Goal: Transaction & Acquisition: Book appointment/travel/reservation

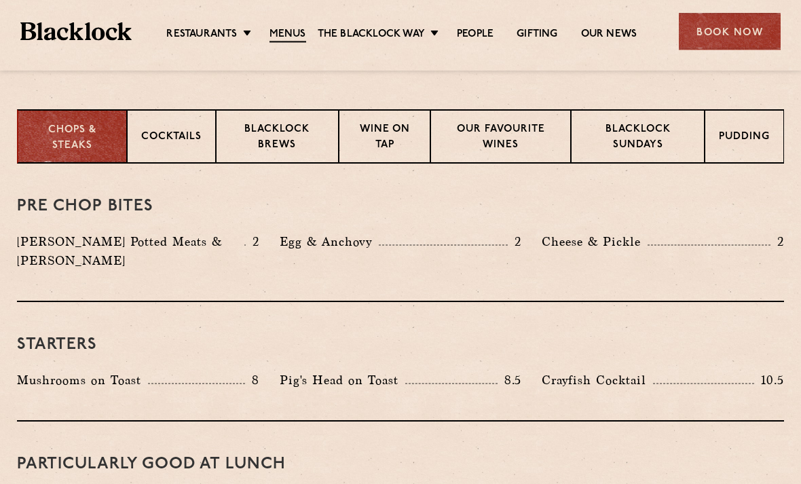
scroll to position [516, 0]
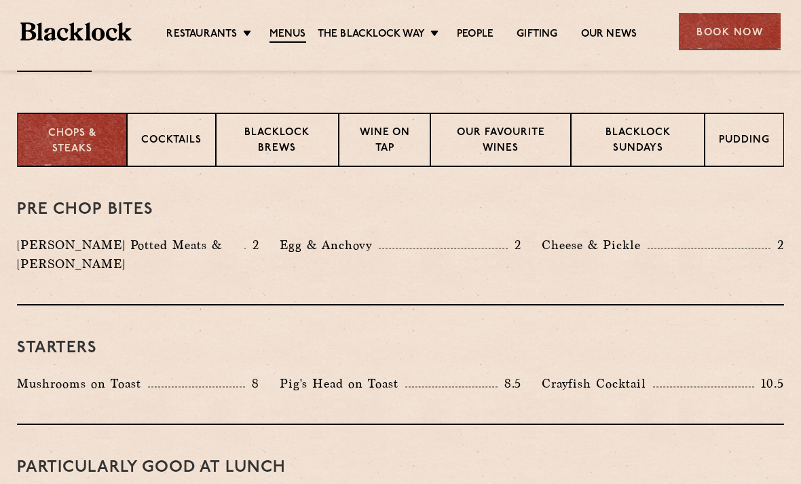
click at [606, 149] on p "Blacklock Sundays" at bounding box center [637, 142] width 105 height 32
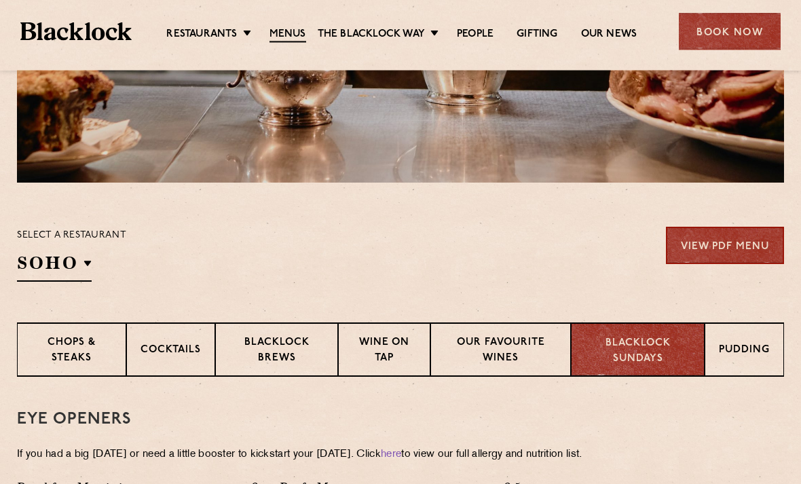
scroll to position [457, 0]
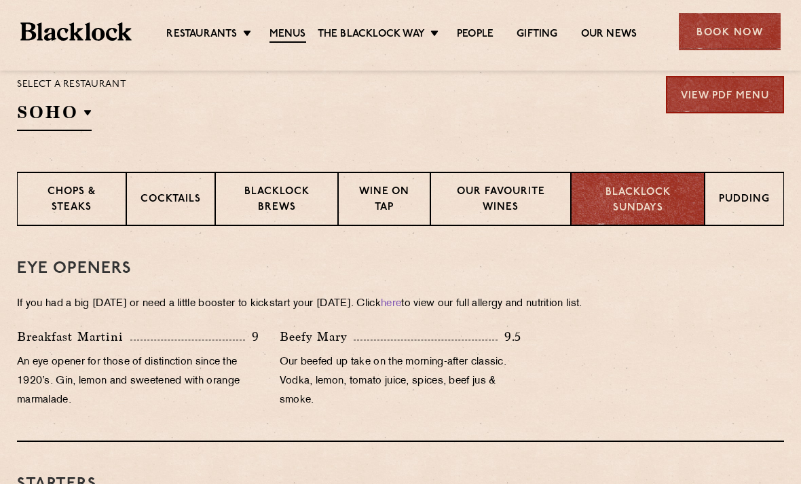
click at [98, 187] on p "Chops & Steaks" at bounding box center [71, 201] width 81 height 32
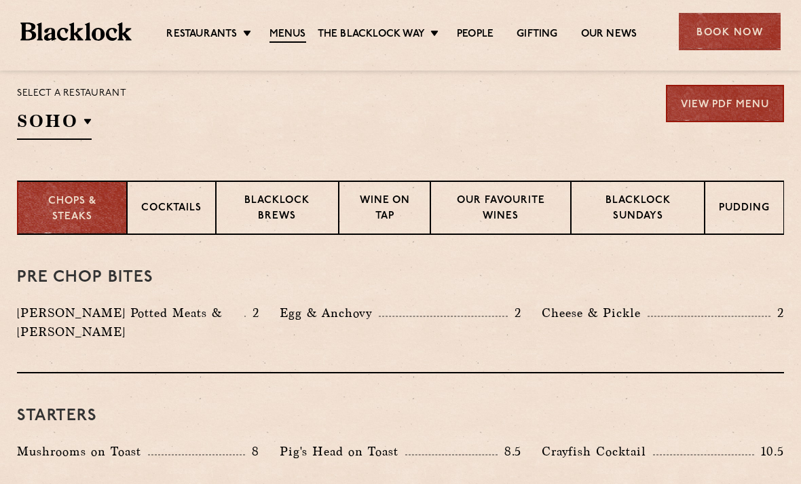
scroll to position [378, 0]
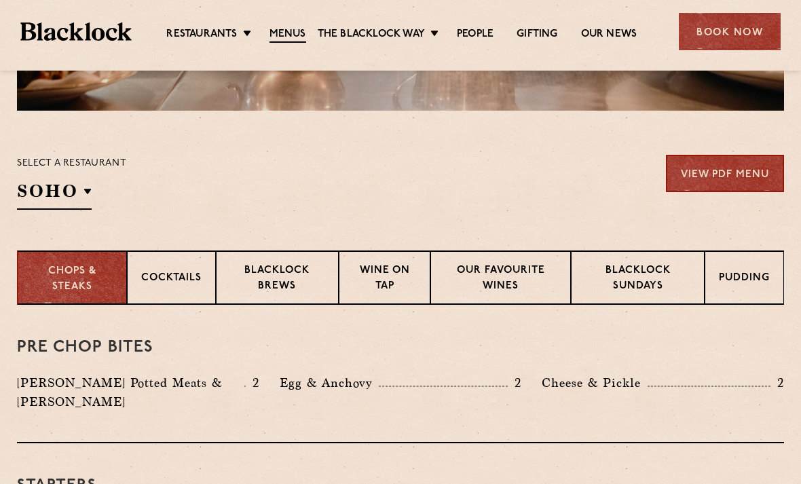
click at [188, 272] on p "Cocktails" at bounding box center [171, 279] width 60 height 17
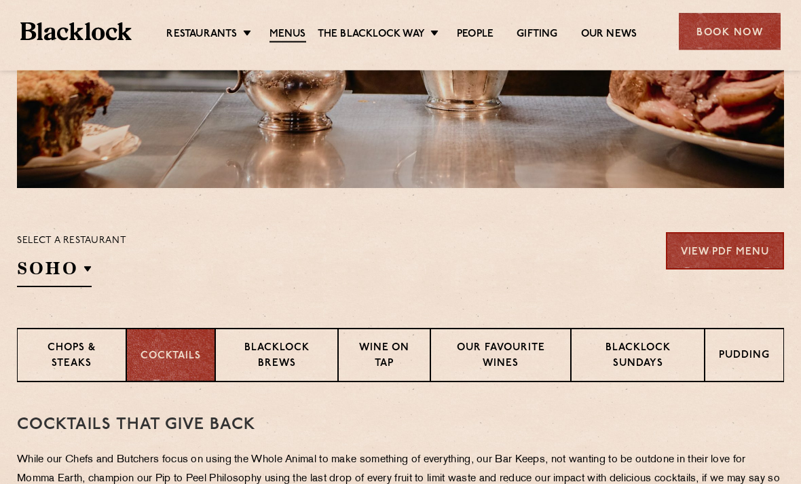
scroll to position [301, 0]
click at [515, 347] on p "Our favourite wines" at bounding box center [501, 357] width 112 height 32
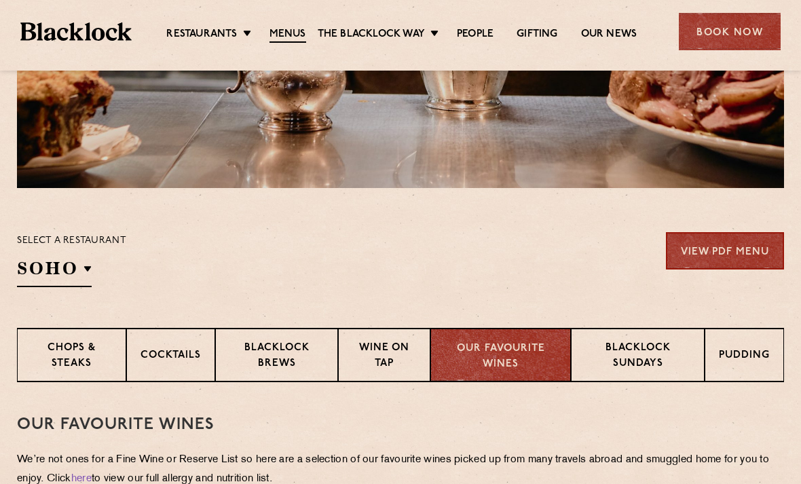
click at [758, 361] on p "Pudding" at bounding box center [744, 356] width 51 height 17
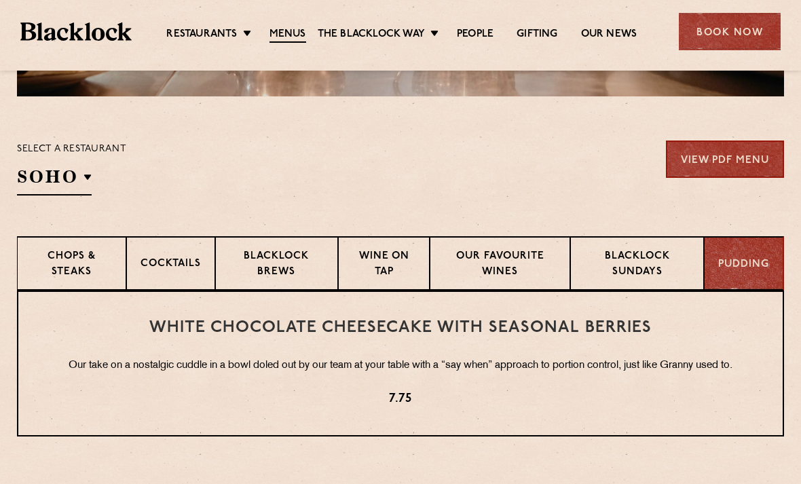
scroll to position [378, 0]
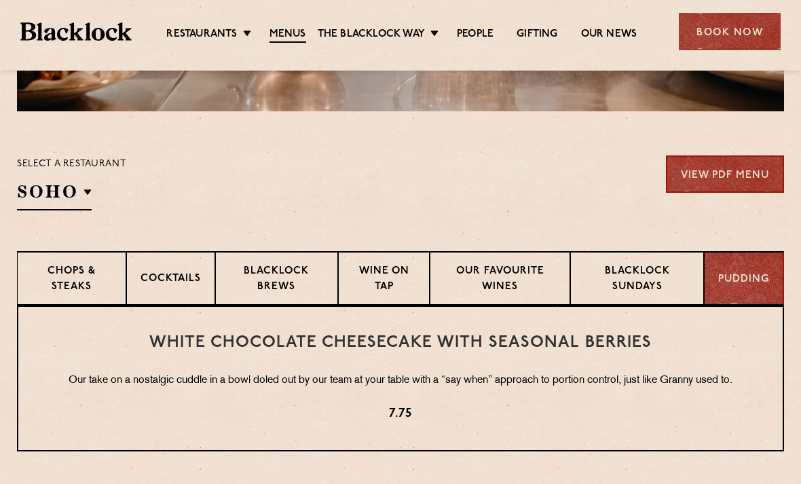
click at [762, 40] on div "Book Now" at bounding box center [730, 31] width 102 height 37
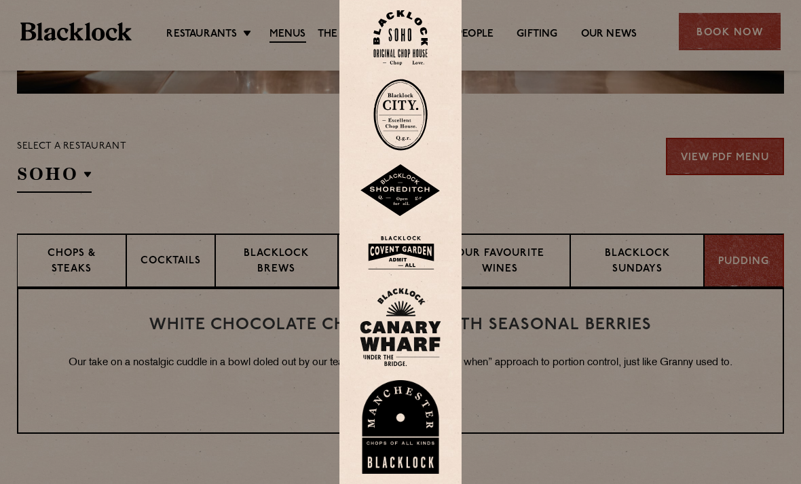
scroll to position [388, 0]
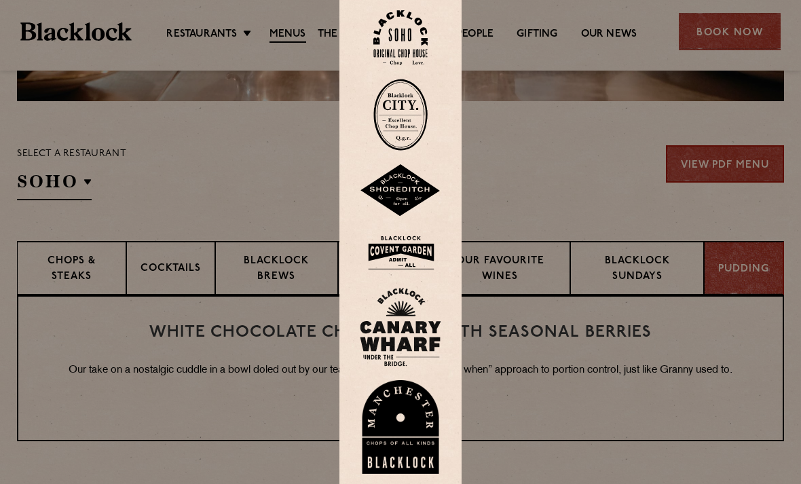
click at [413, 65] on img at bounding box center [401, 37] width 54 height 55
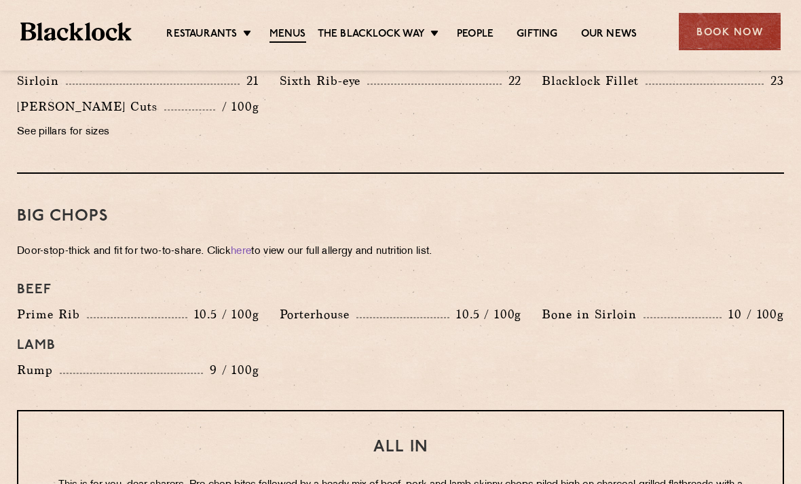
scroll to position [1390, 0]
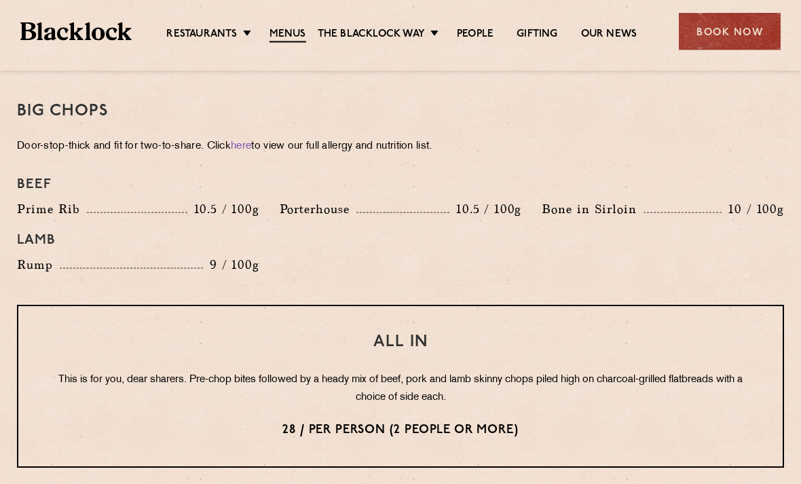
scroll to position [1495, 0]
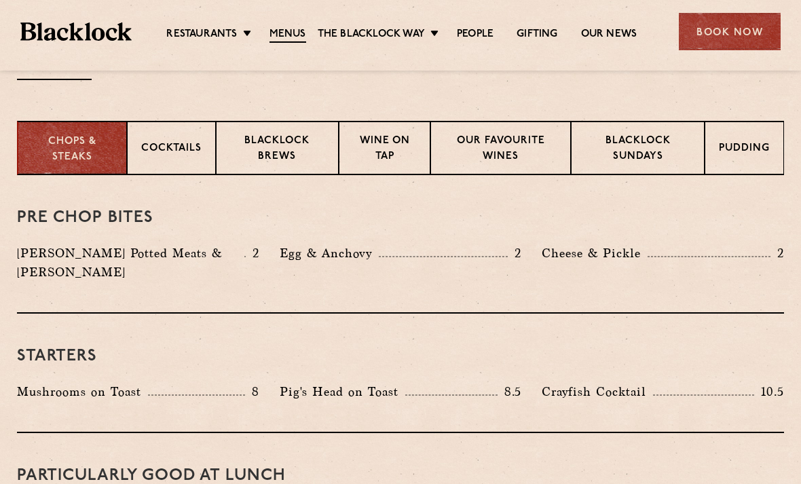
scroll to position [434, 0]
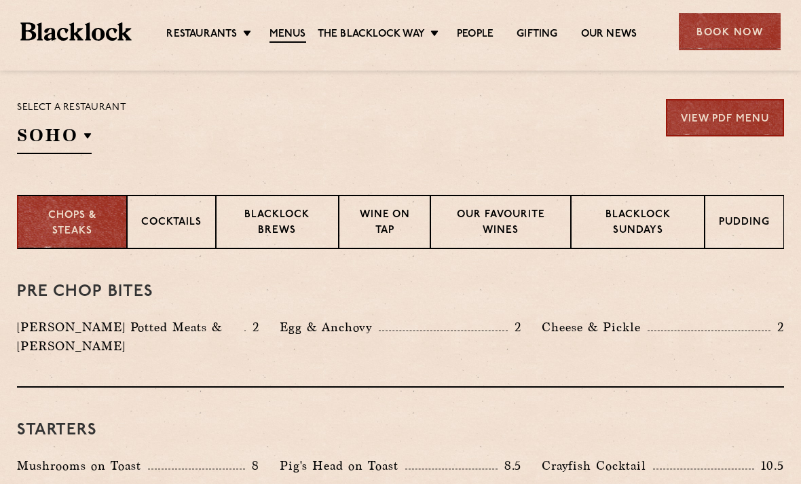
click at [725, 216] on p "Pudding" at bounding box center [744, 223] width 51 height 17
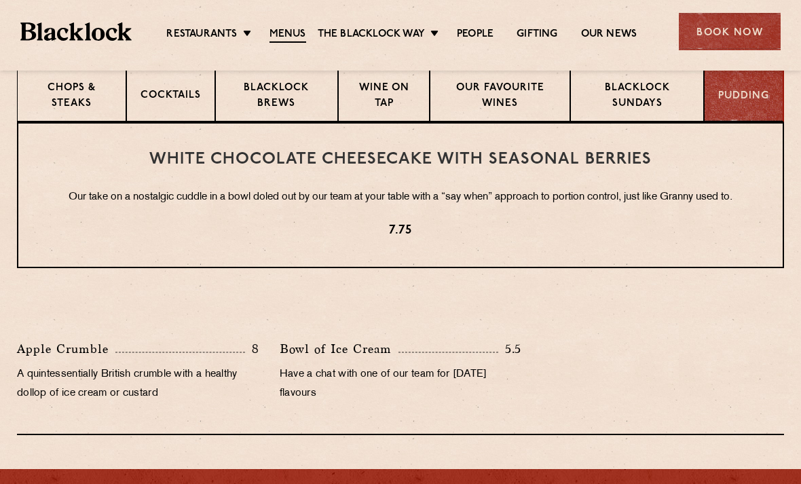
scroll to position [561, 0]
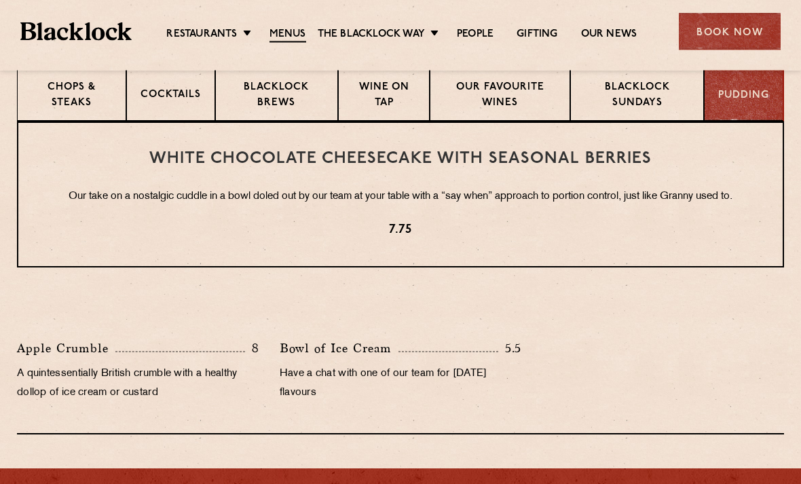
click at [573, 222] on p "7.75" at bounding box center [401, 231] width 710 height 18
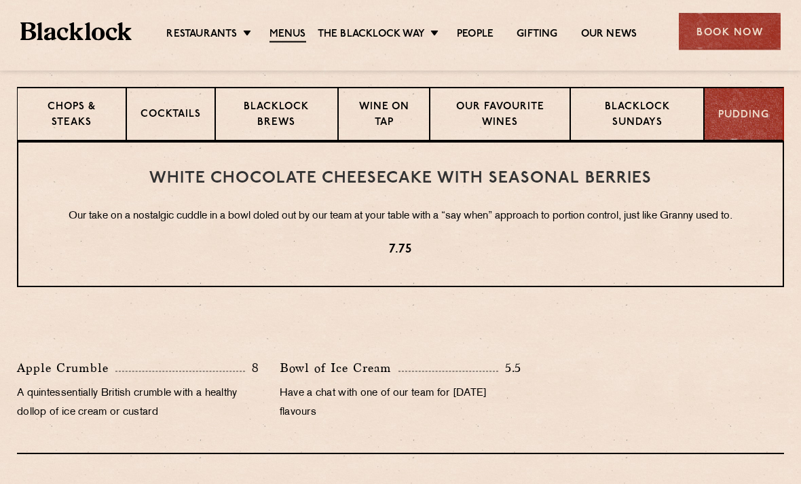
scroll to position [541, 0]
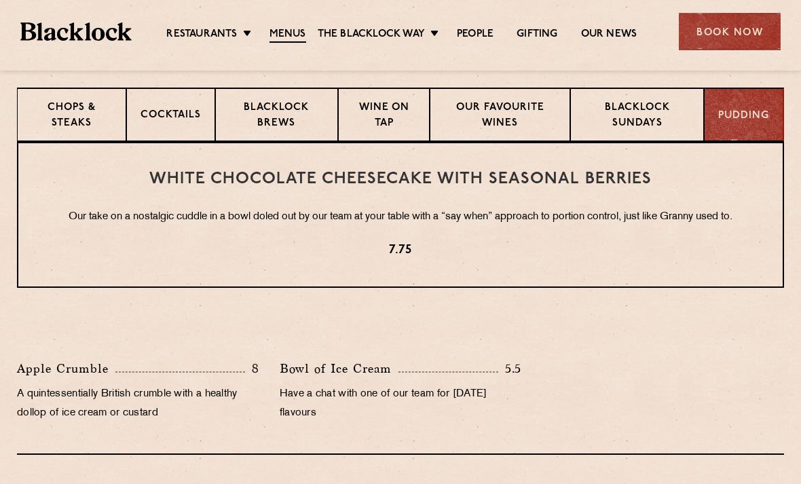
click at [615, 122] on p "Blacklock Sundays" at bounding box center [637, 117] width 105 height 32
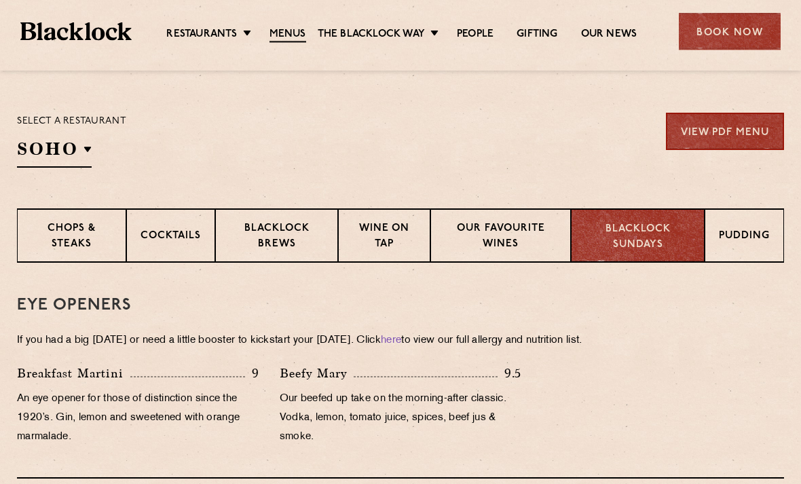
scroll to position [438, 0]
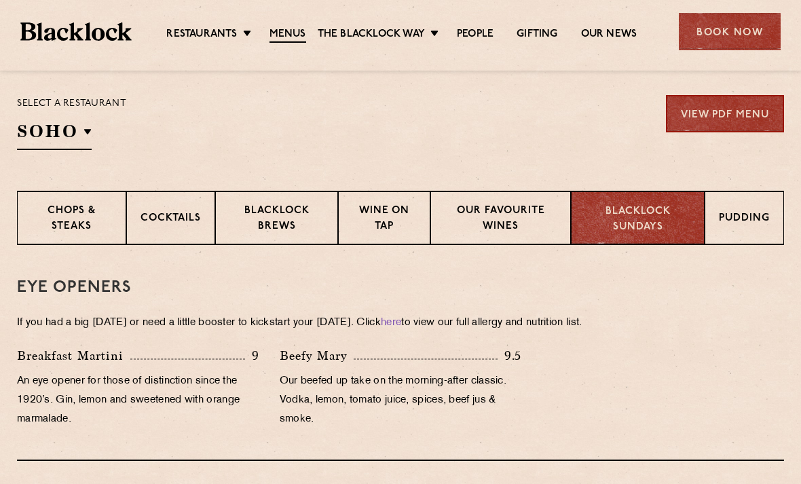
click at [503, 217] on p "Our favourite wines" at bounding box center [501, 220] width 112 height 32
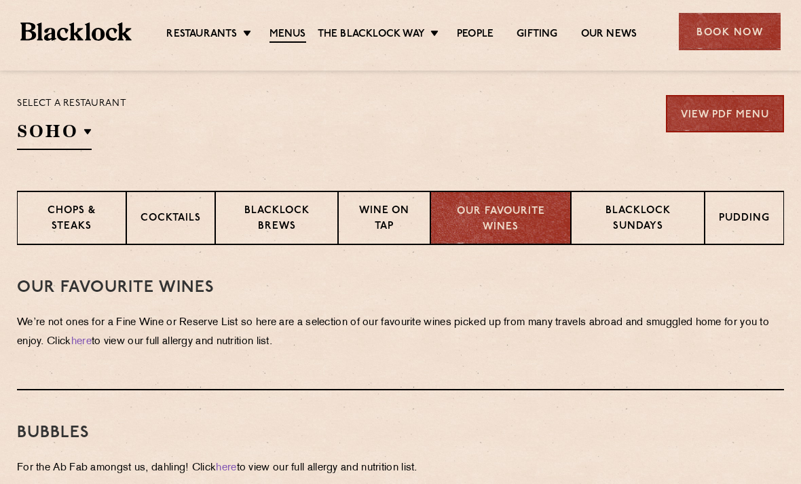
click at [386, 234] on p "Wine on Tap" at bounding box center [384, 220] width 64 height 32
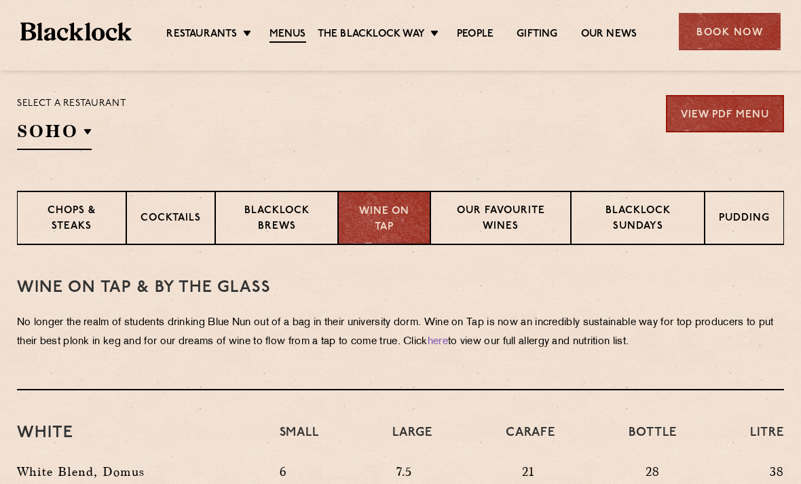
click at [262, 235] on p "Blacklock Brews" at bounding box center [277, 220] width 94 height 32
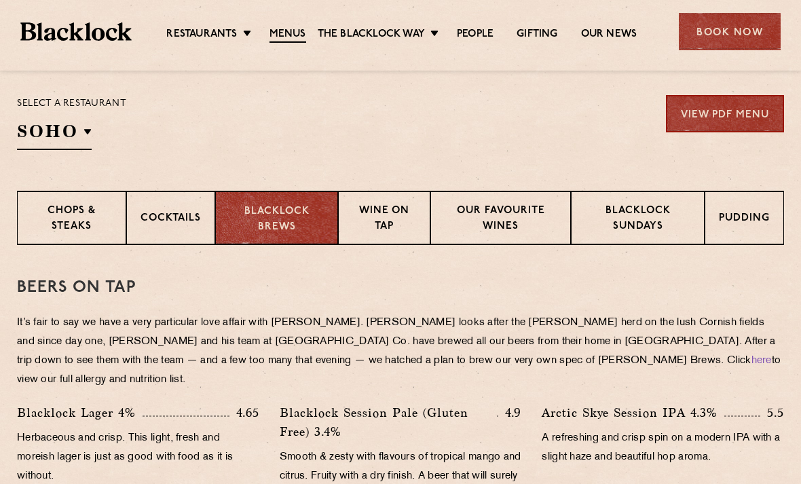
click at [158, 232] on div "Cocktails" at bounding box center [170, 218] width 89 height 54
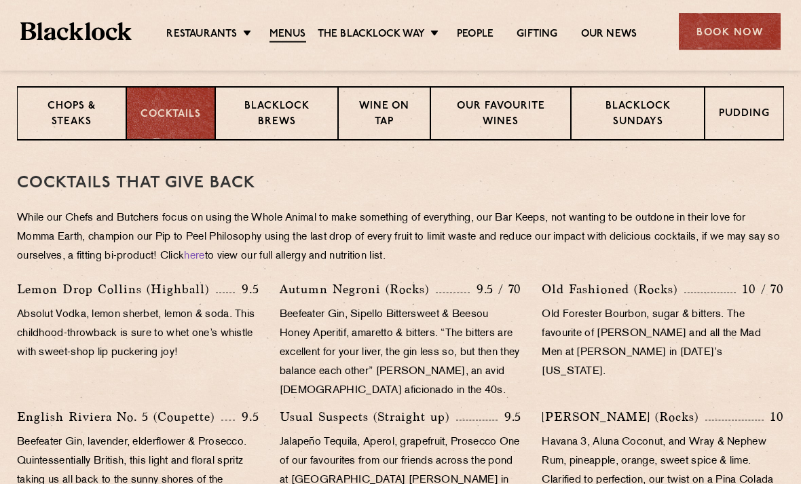
scroll to position [537, 0]
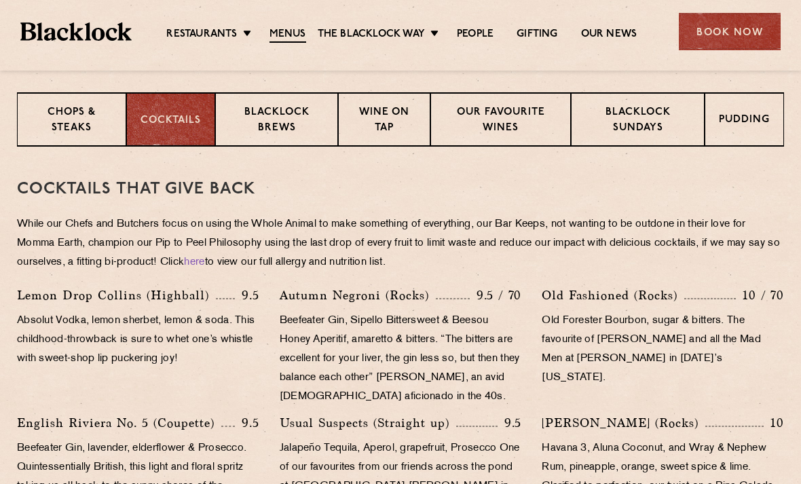
click at [287, 144] on div "Blacklock Brews" at bounding box center [276, 119] width 123 height 54
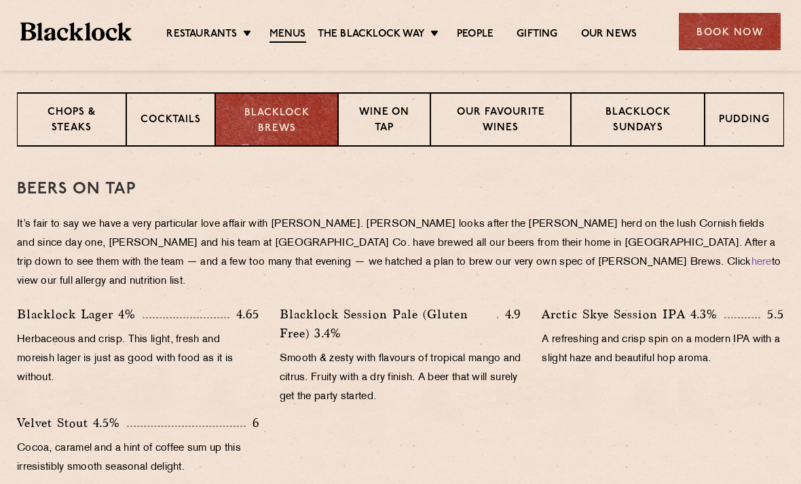
click at [306, 118] on p "Blacklock Brews" at bounding box center [277, 121] width 94 height 31
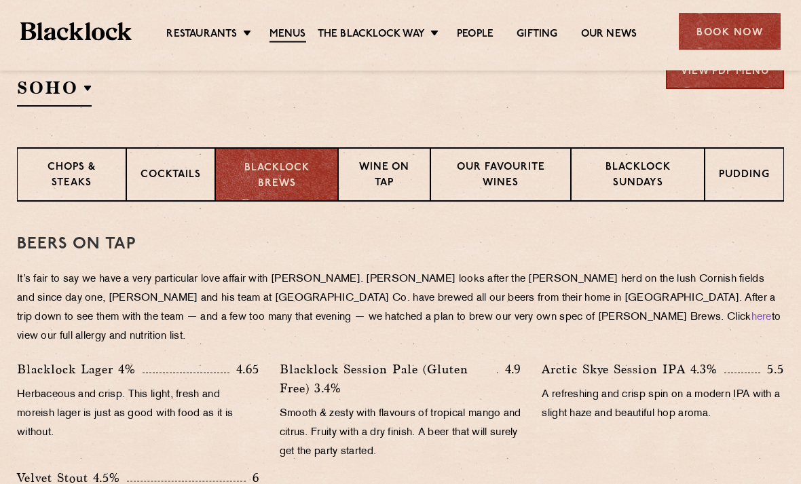
scroll to position [482, 0]
click at [676, 182] on p "Blacklock Sundays" at bounding box center [637, 176] width 105 height 32
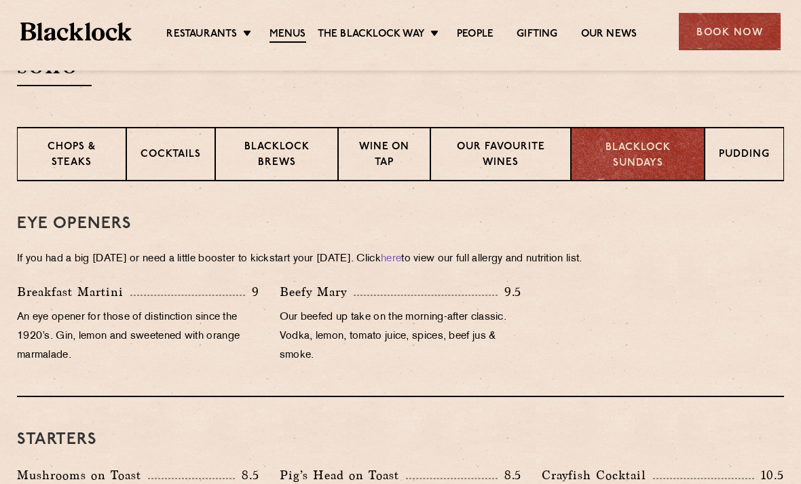
scroll to position [503, 0]
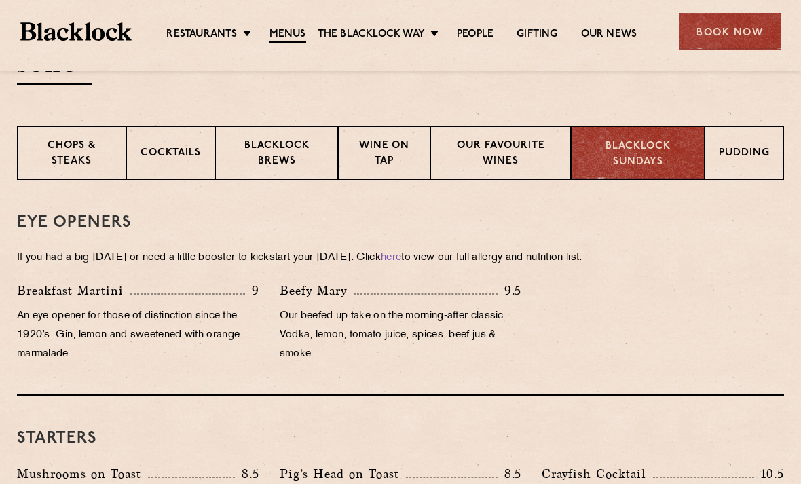
click at [762, 145] on div "Pudding" at bounding box center [744, 153] width 79 height 54
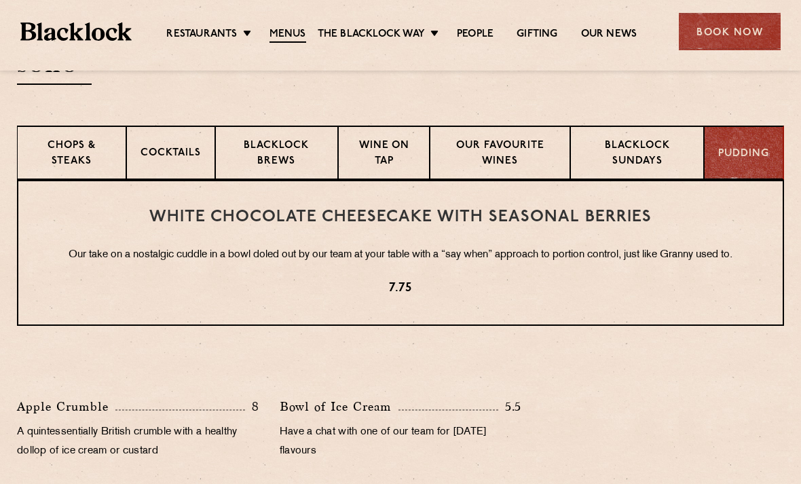
click at [308, 153] on p "Blacklock Brews" at bounding box center [277, 155] width 94 height 32
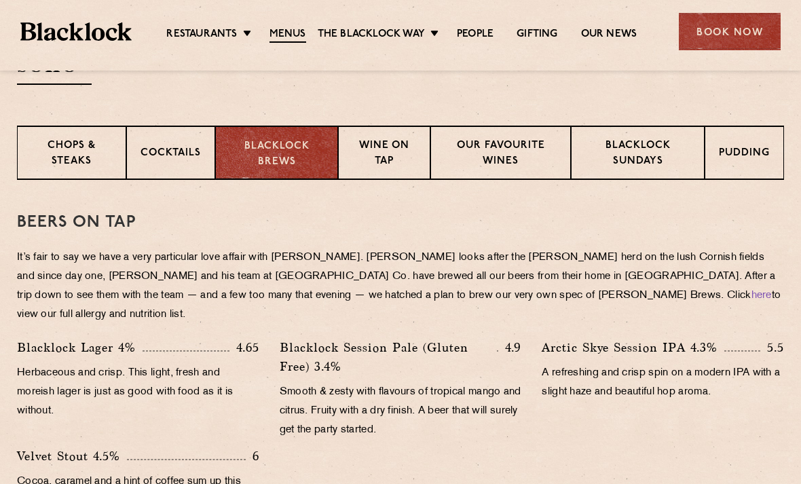
click at [397, 169] on p "Wine on Tap" at bounding box center [384, 155] width 64 height 32
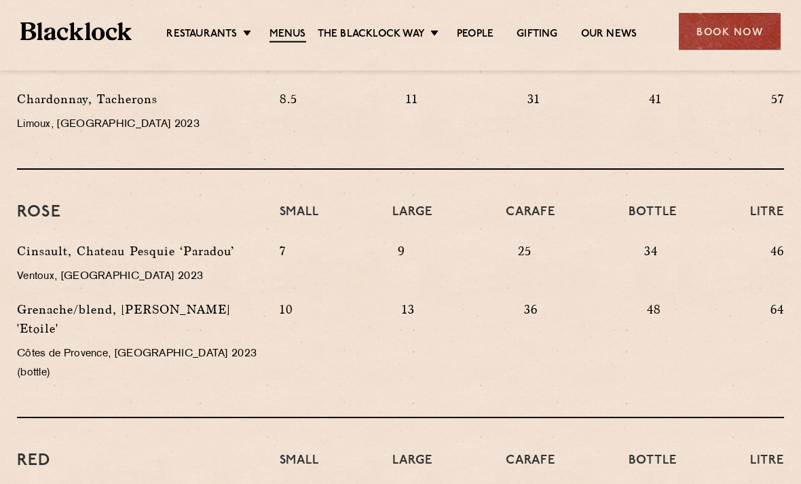
scroll to position [966, 0]
click at [752, 35] on div "Book Now" at bounding box center [730, 31] width 102 height 37
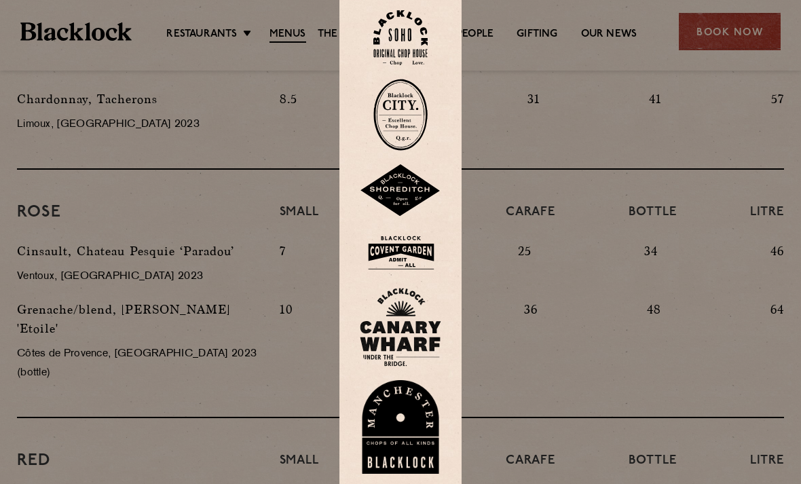
click at [427, 275] on img at bounding box center [400, 253] width 81 height 44
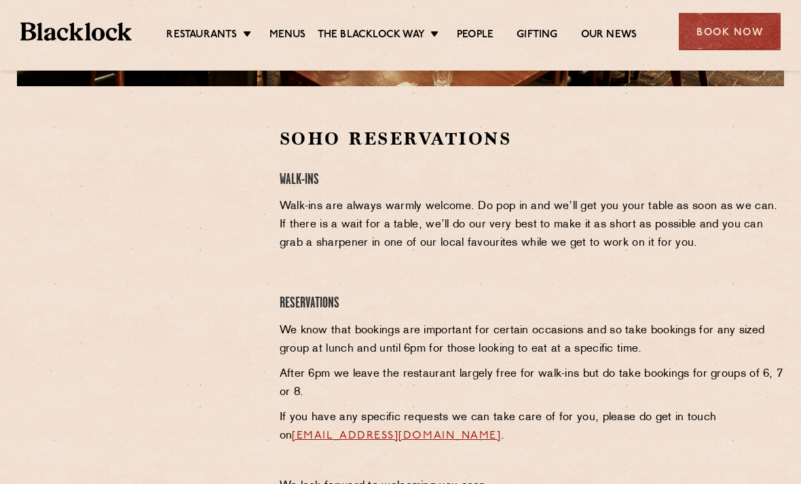
scroll to position [401, 0]
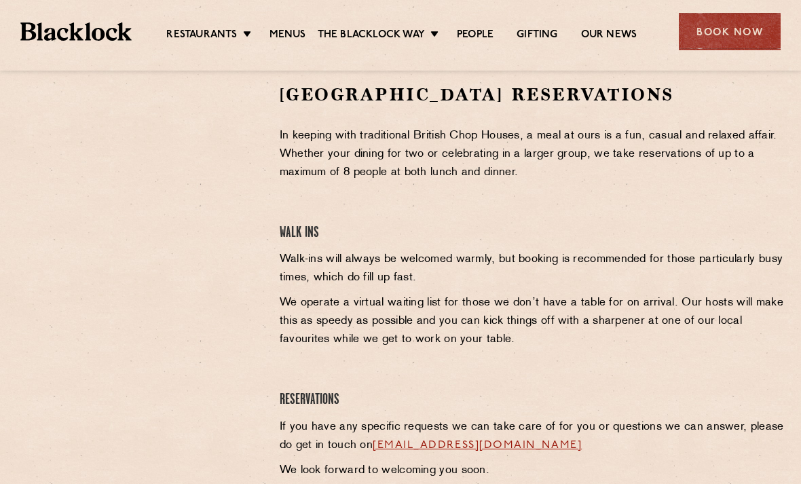
scroll to position [469, 0]
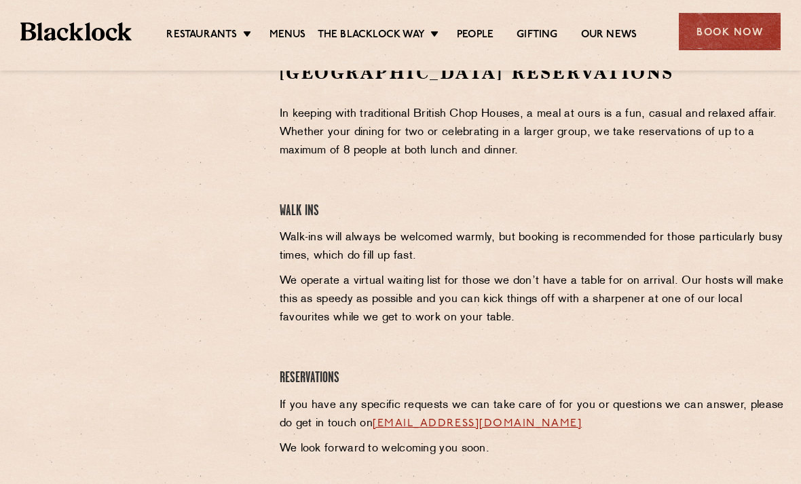
click at [730, 32] on div "Book Now" at bounding box center [730, 31] width 102 height 37
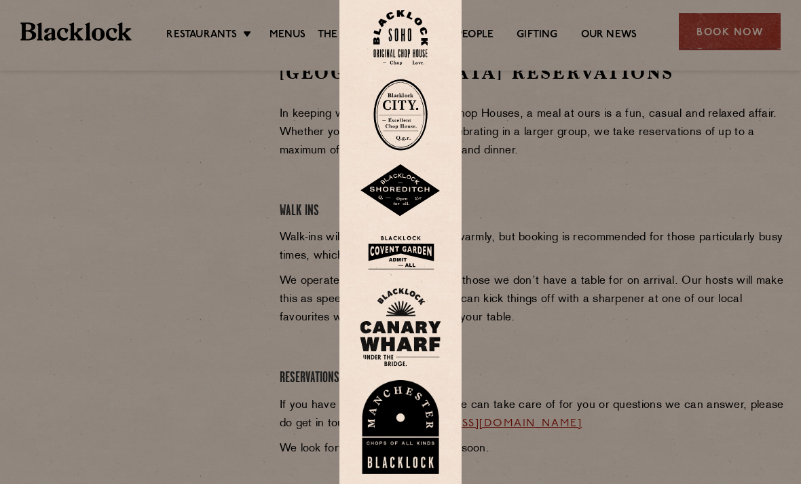
click at [401, 352] on img at bounding box center [400, 327] width 81 height 79
